Goal: Task Accomplishment & Management: Manage account settings

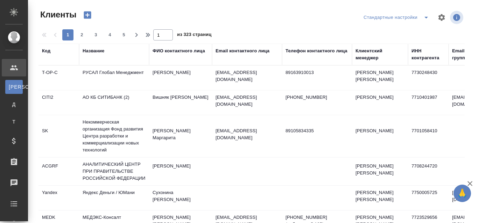
select select "RU"
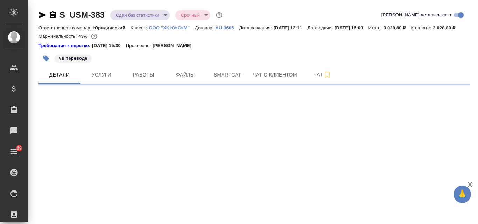
select select "RU"
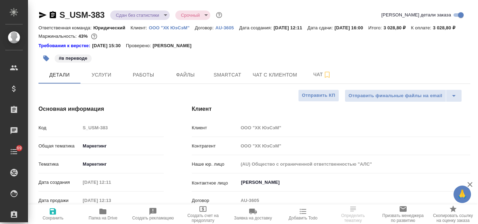
type textarea "x"
type input "Chernova Anna"
type input "[PERSON_NAME]"
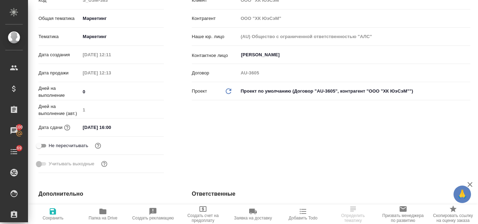
scroll to position [23, 0]
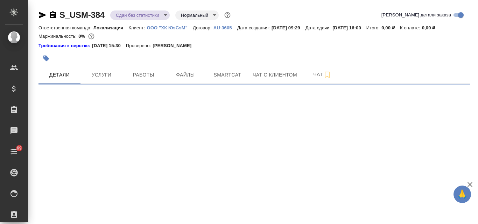
select select "RU"
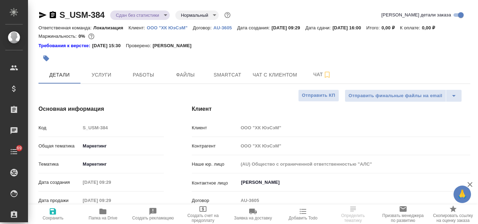
type textarea "x"
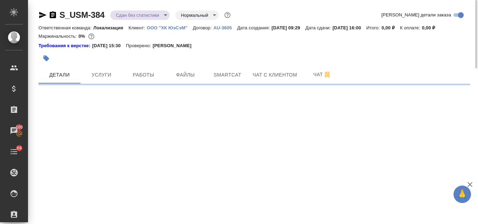
select select "RU"
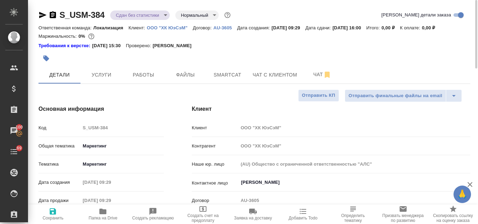
type textarea "x"
